Goal: Check status

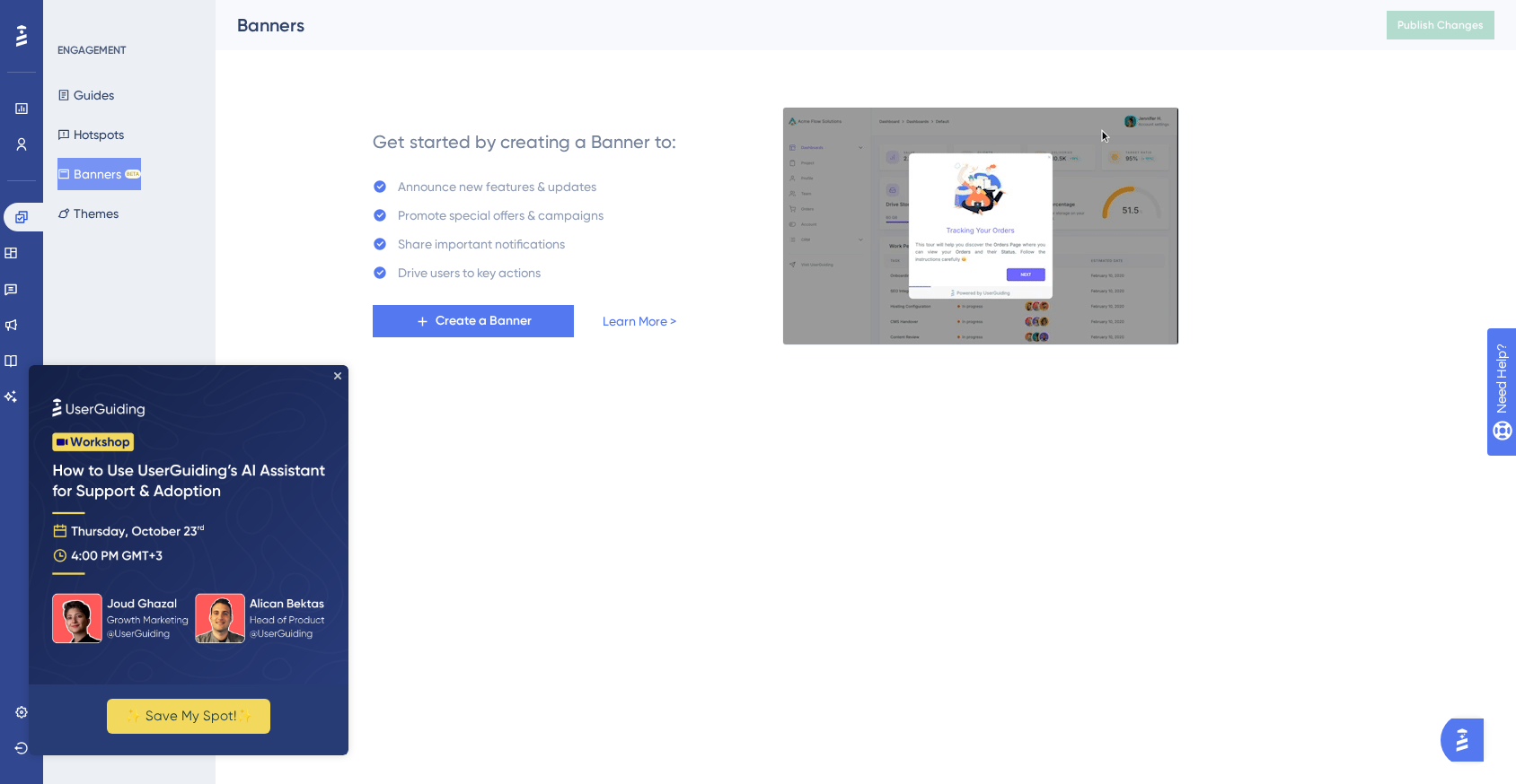
click at [328, 380] on img at bounding box center [188, 525] width 319 height 319
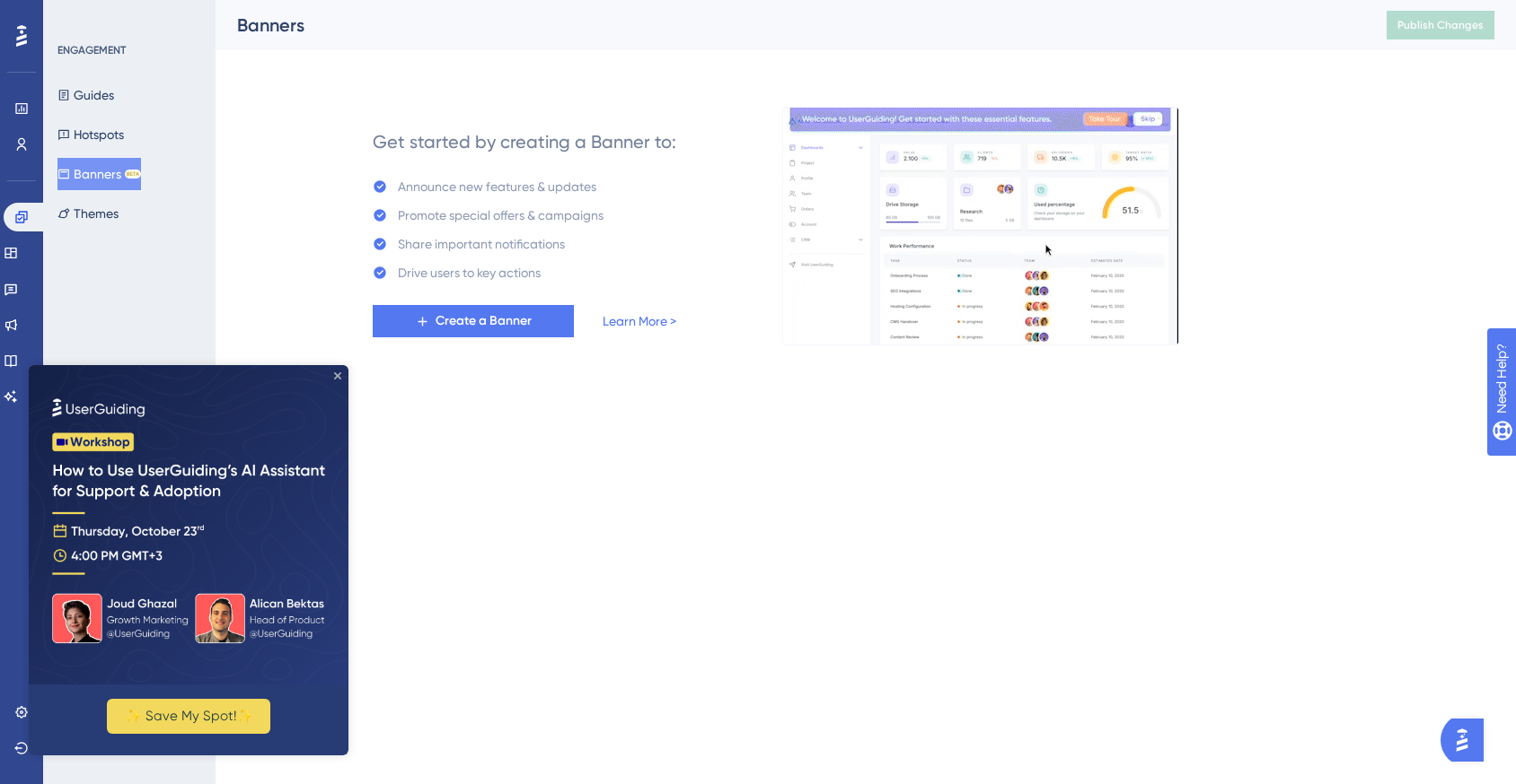
click at [335, 376] on icon "Close Preview" at bounding box center [338, 376] width 7 height 7
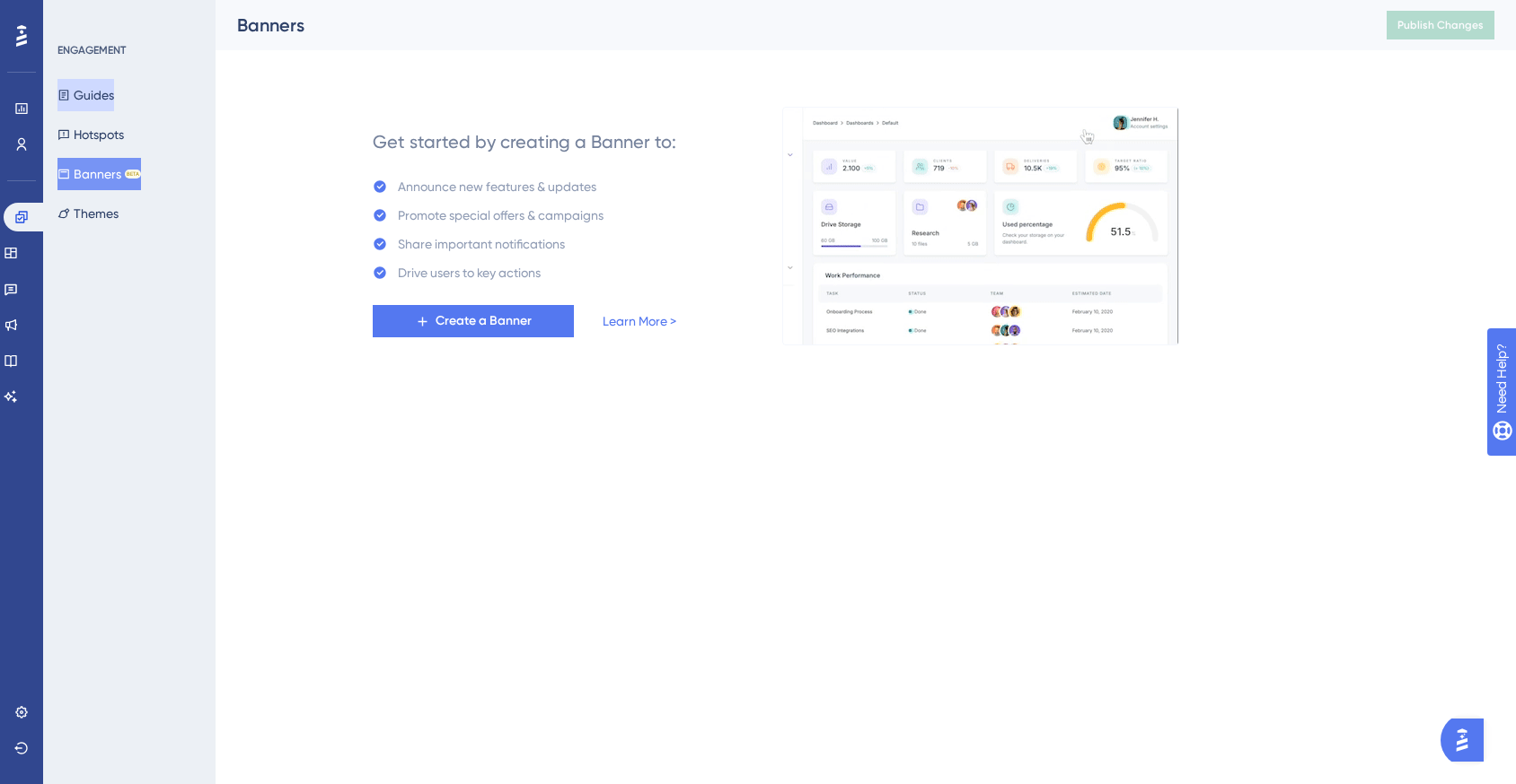
click at [109, 92] on button "Guides" at bounding box center [85, 94] width 56 height 32
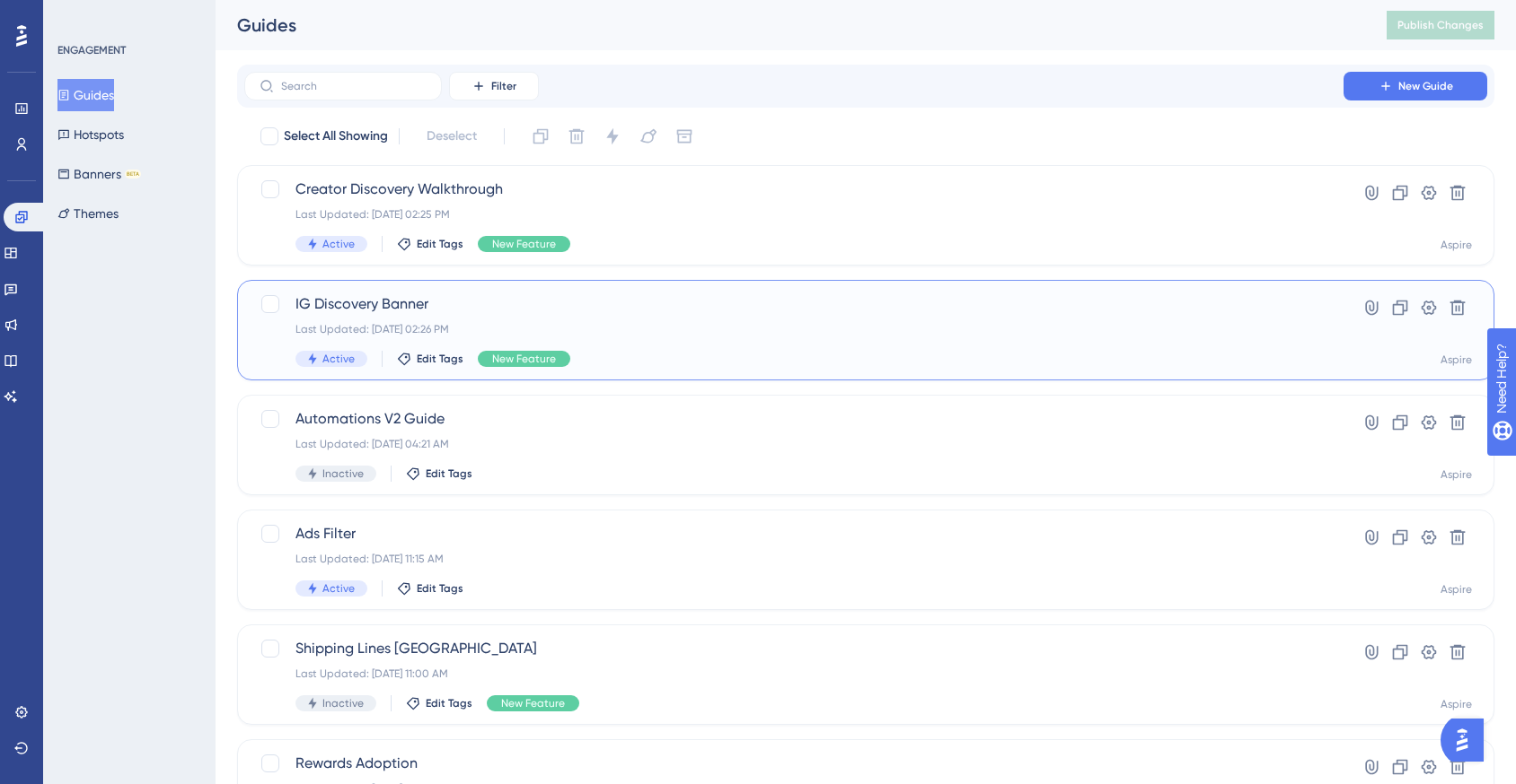
click at [755, 341] on div "IG Discovery Banner Last Updated: [DATE] 02:26 PM Active Edit Tags New Feature" at bounding box center [794, 330] width 996 height 74
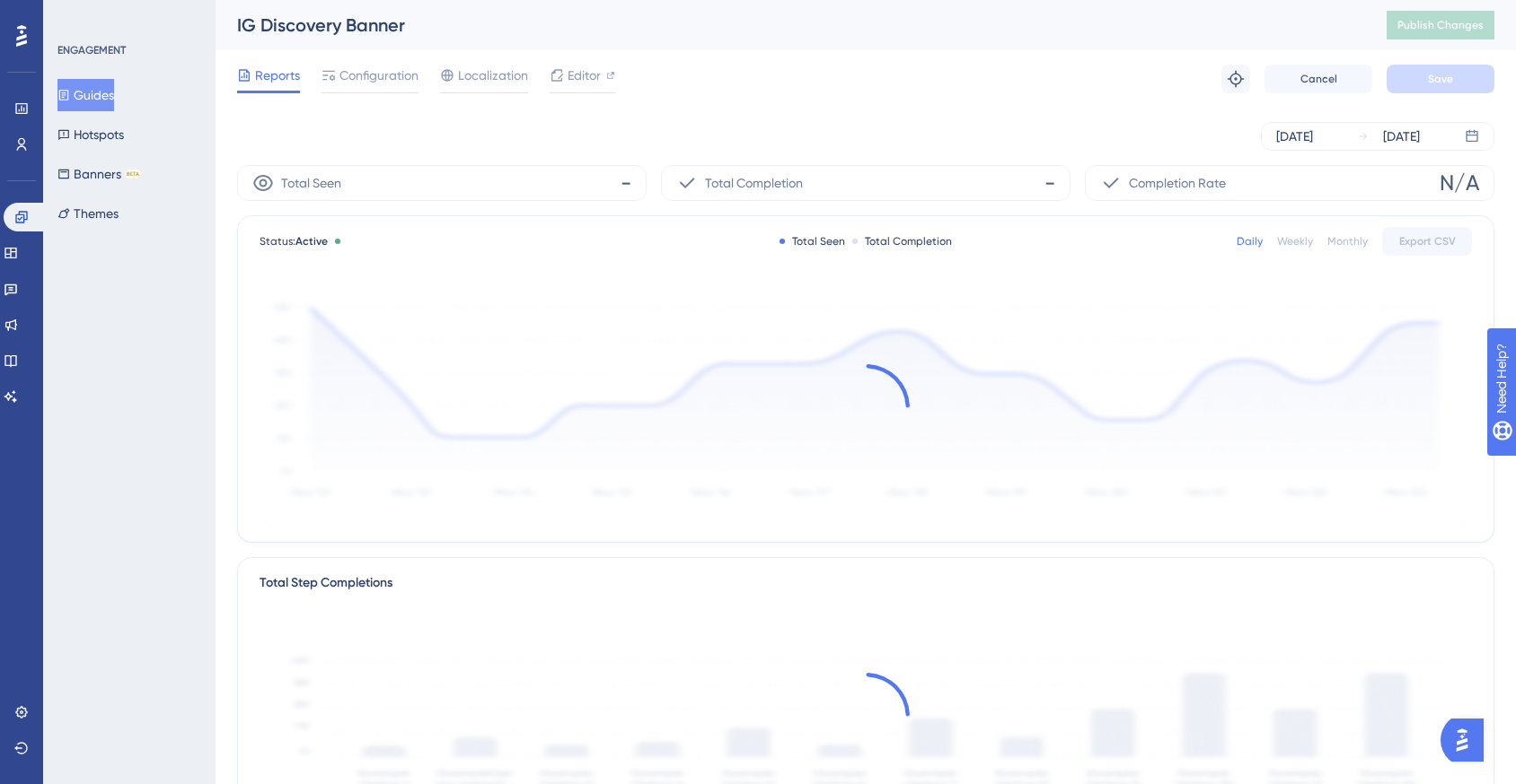
click at [755, 341] on div at bounding box center [865, 407] width 1212 height 241
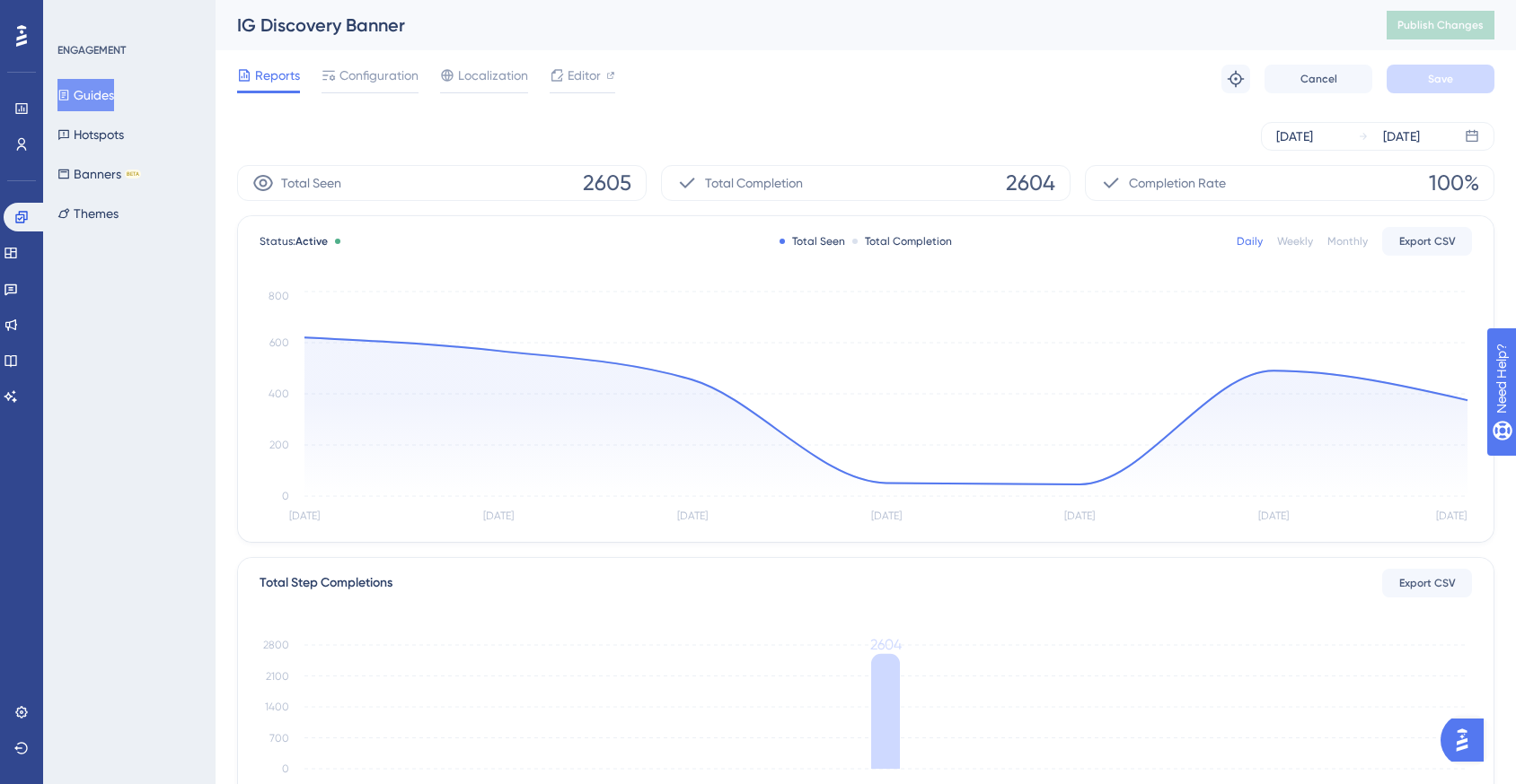
click at [1170, 179] on span "Completion Rate" at bounding box center [1177, 182] width 97 height 21
click at [623, 186] on span "2605" at bounding box center [607, 182] width 48 height 29
click at [925, 198] on div "Total Completion 2604" at bounding box center [866, 182] width 409 height 36
click at [789, 133] on div "[DATE] [DATE]" at bounding box center [866, 136] width 1258 height 29
click at [594, 85] on span "Editor" at bounding box center [584, 75] width 33 height 21
